Goal: Transaction & Acquisition: Purchase product/service

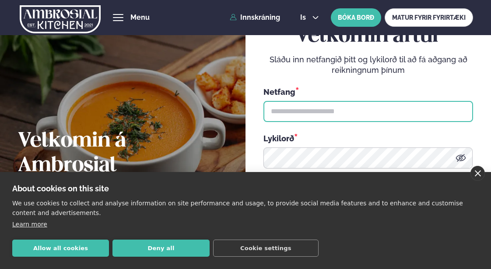
type input "**********"
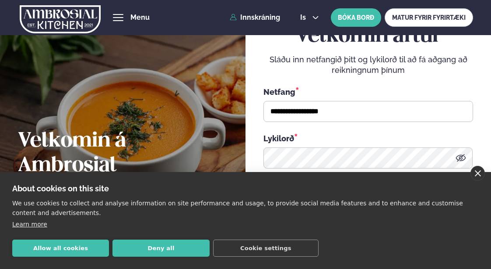
click at [479, 174] on link "close" at bounding box center [478, 173] width 14 height 15
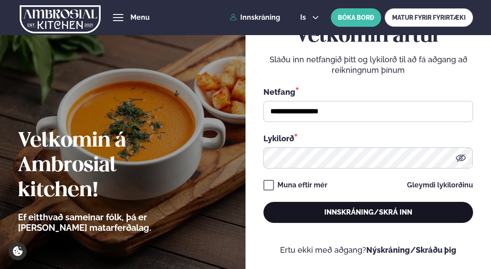
click at [325, 210] on button "Innskráning/Skrá inn" at bounding box center [369, 211] width 210 height 21
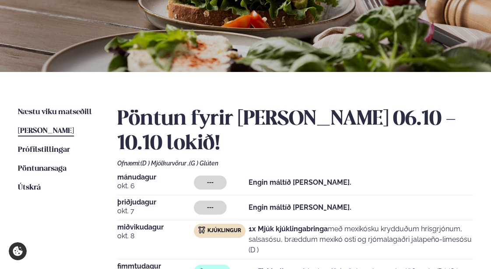
scroll to position [117, 0]
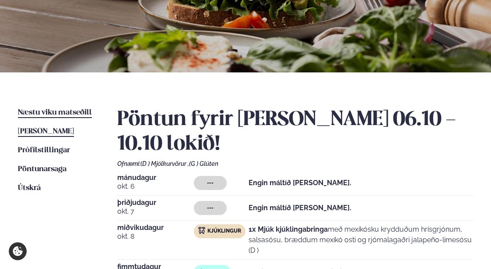
click at [56, 113] on span "Næstu viku matseðill" at bounding box center [55, 112] width 74 height 7
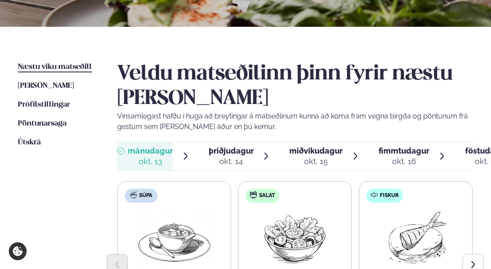
scroll to position [163, 0]
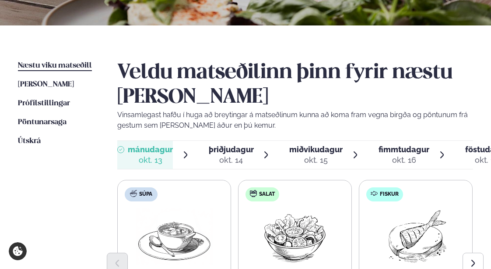
click at [316, 156] on div "okt. 15" at bounding box center [316, 160] width 53 height 11
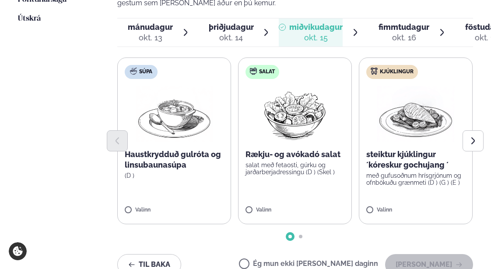
scroll to position [290, 0]
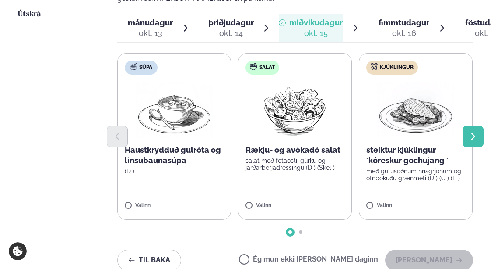
click at [477, 133] on icon "Next slide" at bounding box center [473, 136] width 9 height 9
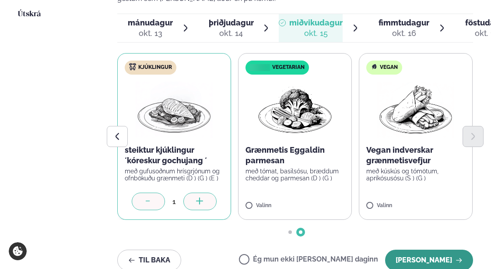
click at [441, 257] on button "[PERSON_NAME]" at bounding box center [429, 259] width 88 height 21
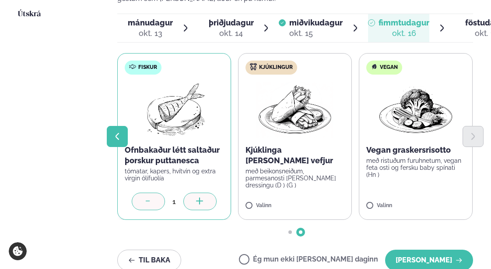
click at [120, 141] on button "Previous slide" at bounding box center [117, 136] width 21 height 21
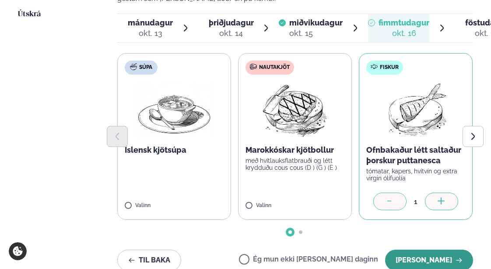
click at [449, 261] on button "[PERSON_NAME]" at bounding box center [429, 259] width 88 height 21
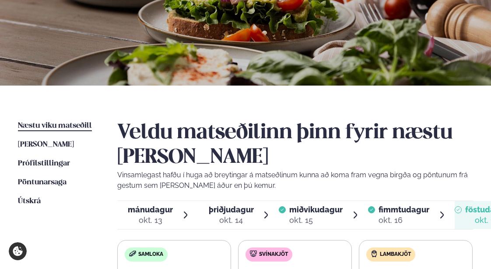
scroll to position [135, 0]
